Goal: Task Accomplishment & Management: Complete application form

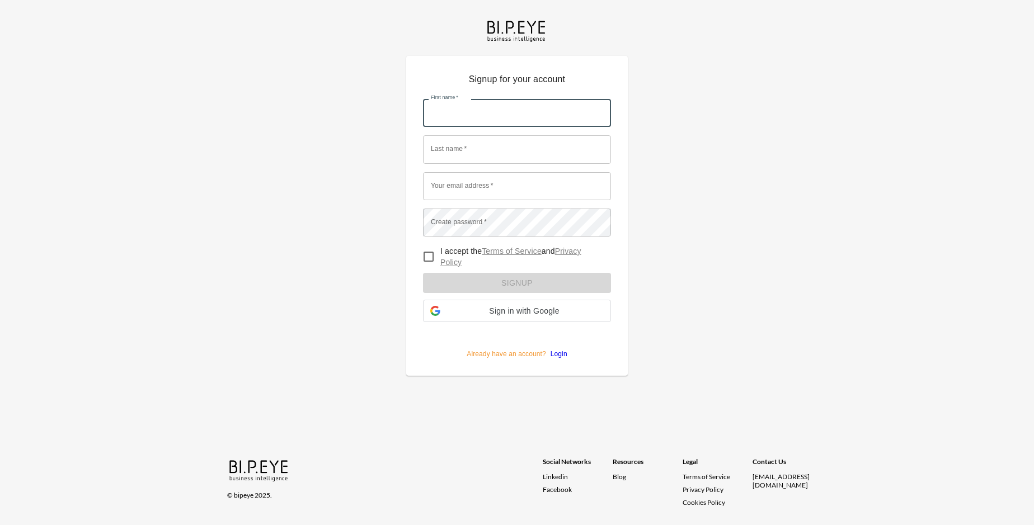
click at [517, 99] on input "First name   *" at bounding box center [517, 113] width 188 height 28
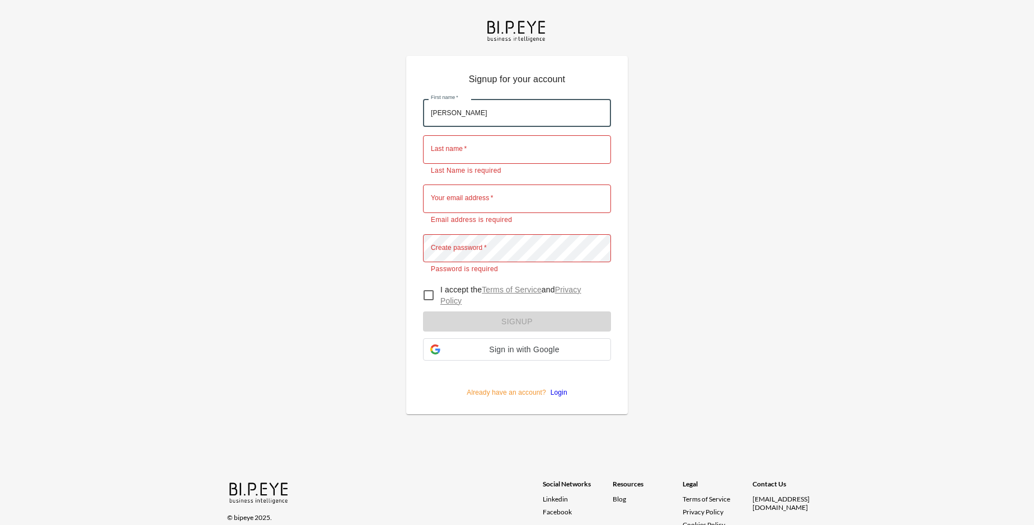
type input "[PERSON_NAME]"
click at [517, 135] on input "Last name   *" at bounding box center [517, 149] width 188 height 28
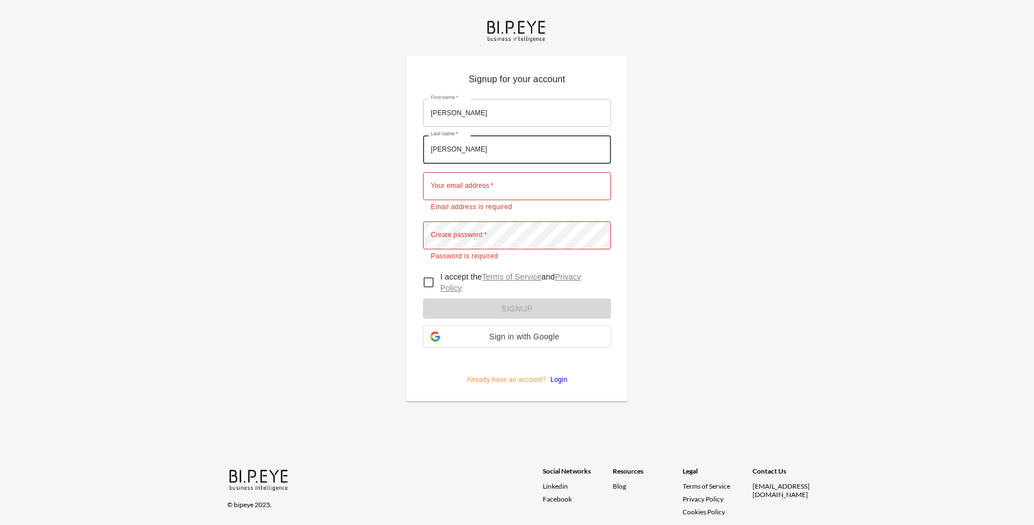
type input "[PERSON_NAME]"
click at [517, 172] on input "Your email address   *" at bounding box center [517, 186] width 188 height 28
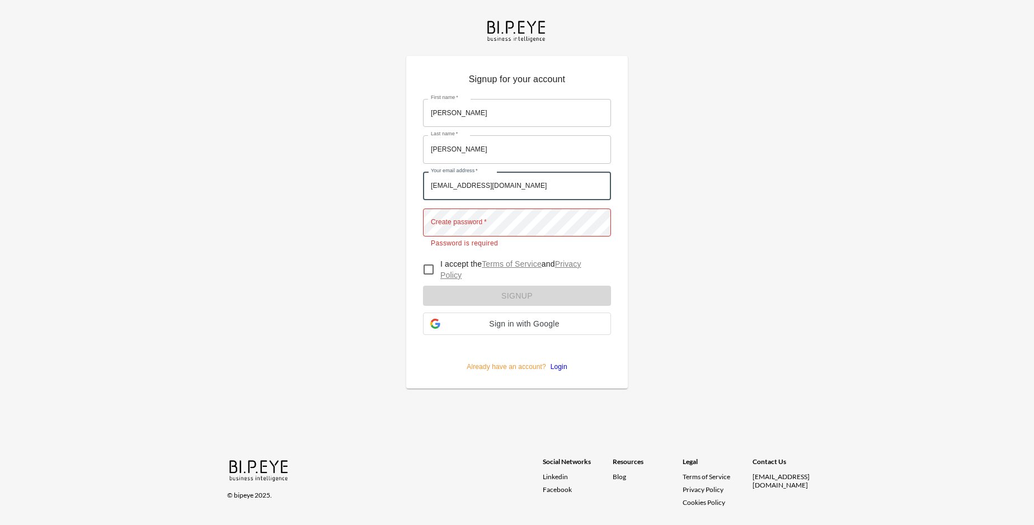
type input "[EMAIL_ADDRESS][DOMAIN_NAME]"
click at [429, 258] on input "I accept the Terms of Service and Privacy Policy" at bounding box center [429, 270] width 24 height 24
checkbox input "true"
click at [517, 280] on form "First name   * [PERSON_NAME] First name   * Last name   * [PERSON_NAME] Last na…" at bounding box center [517, 231] width 188 height 281
